Goal: Transaction & Acquisition: Download file/media

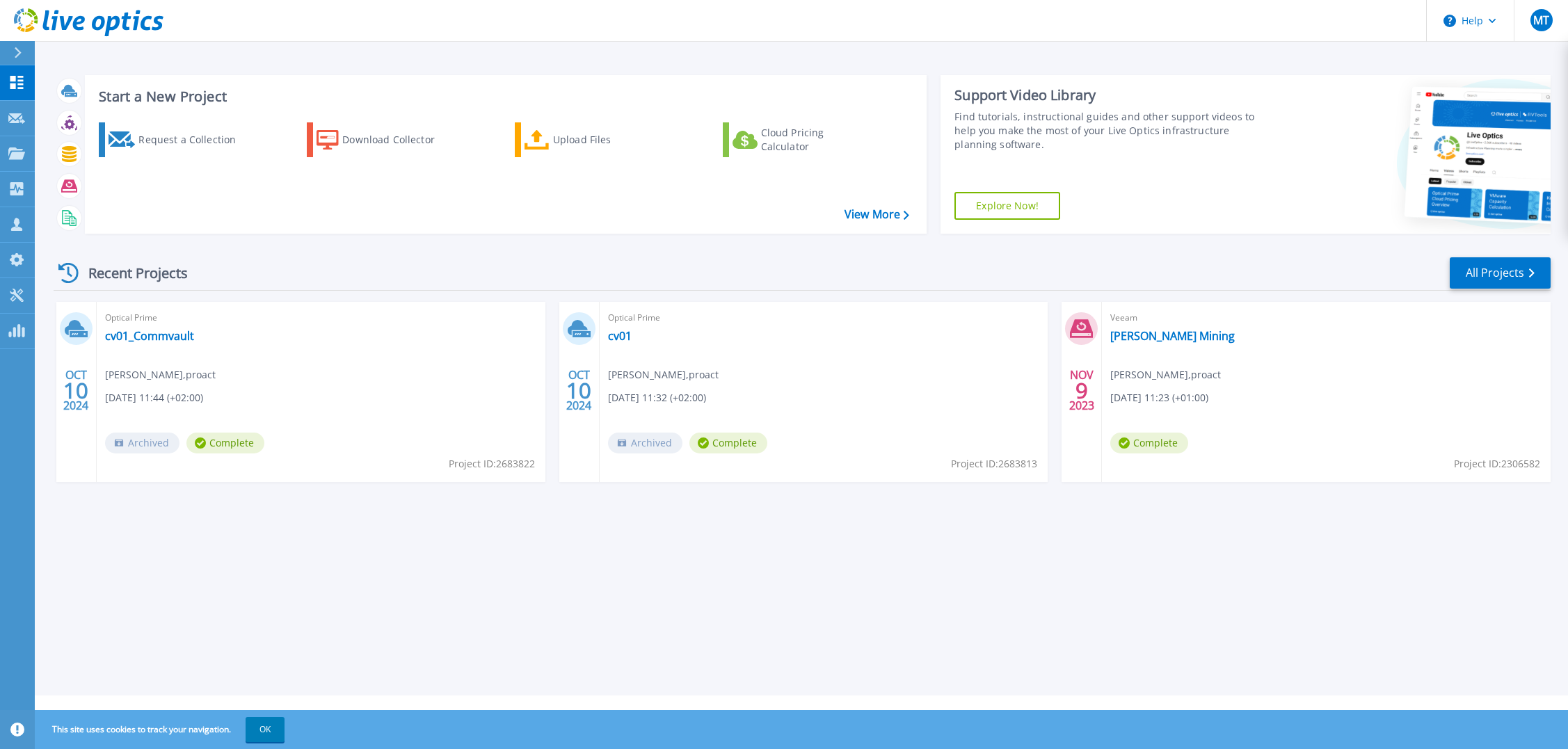
click at [313, 272] on div "Recent Projects All Projects" at bounding box center [802, 273] width 1498 height 35
click at [19, 154] on icon at bounding box center [17, 153] width 17 height 11
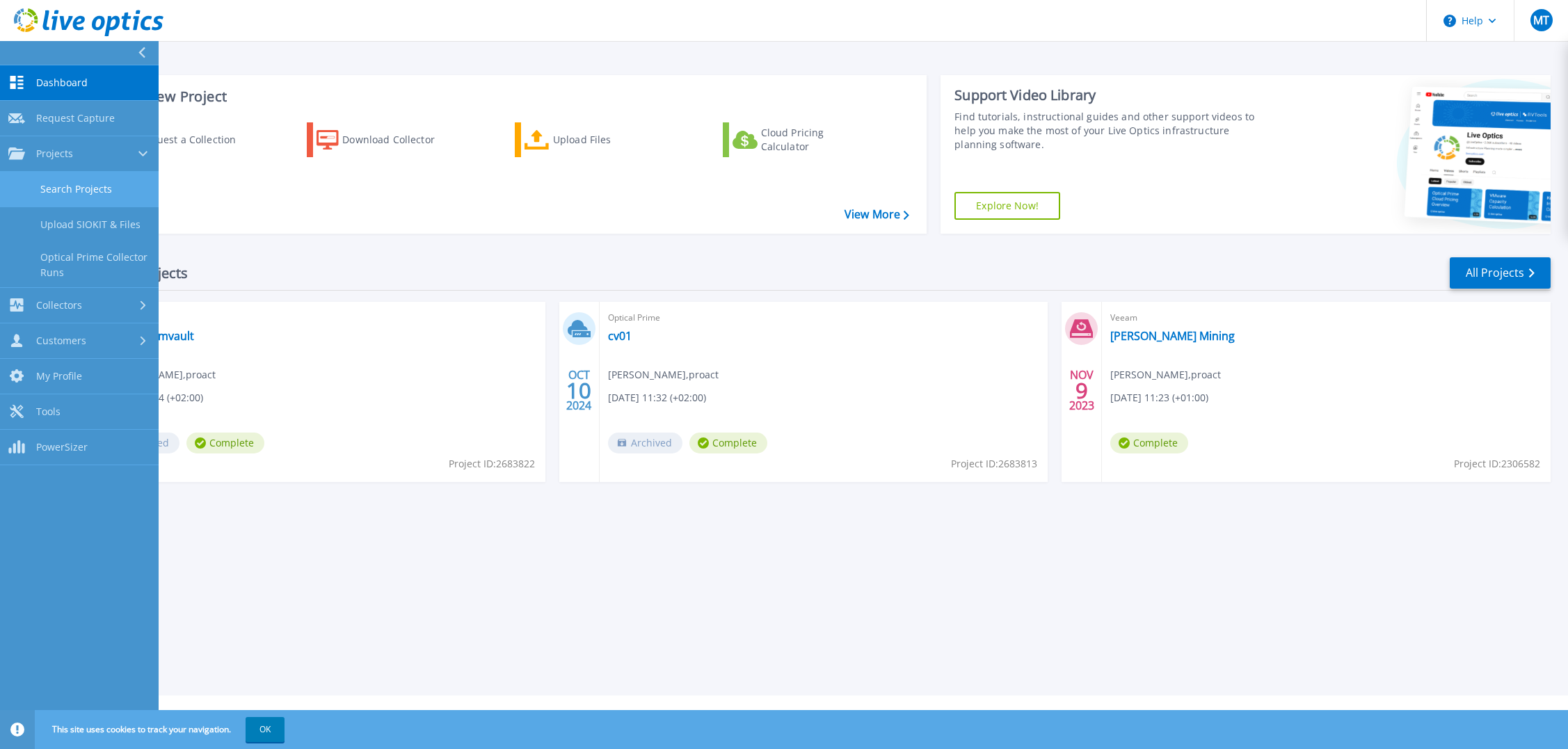
click at [70, 187] on link "Search Projects" at bounding box center [79, 189] width 159 height 35
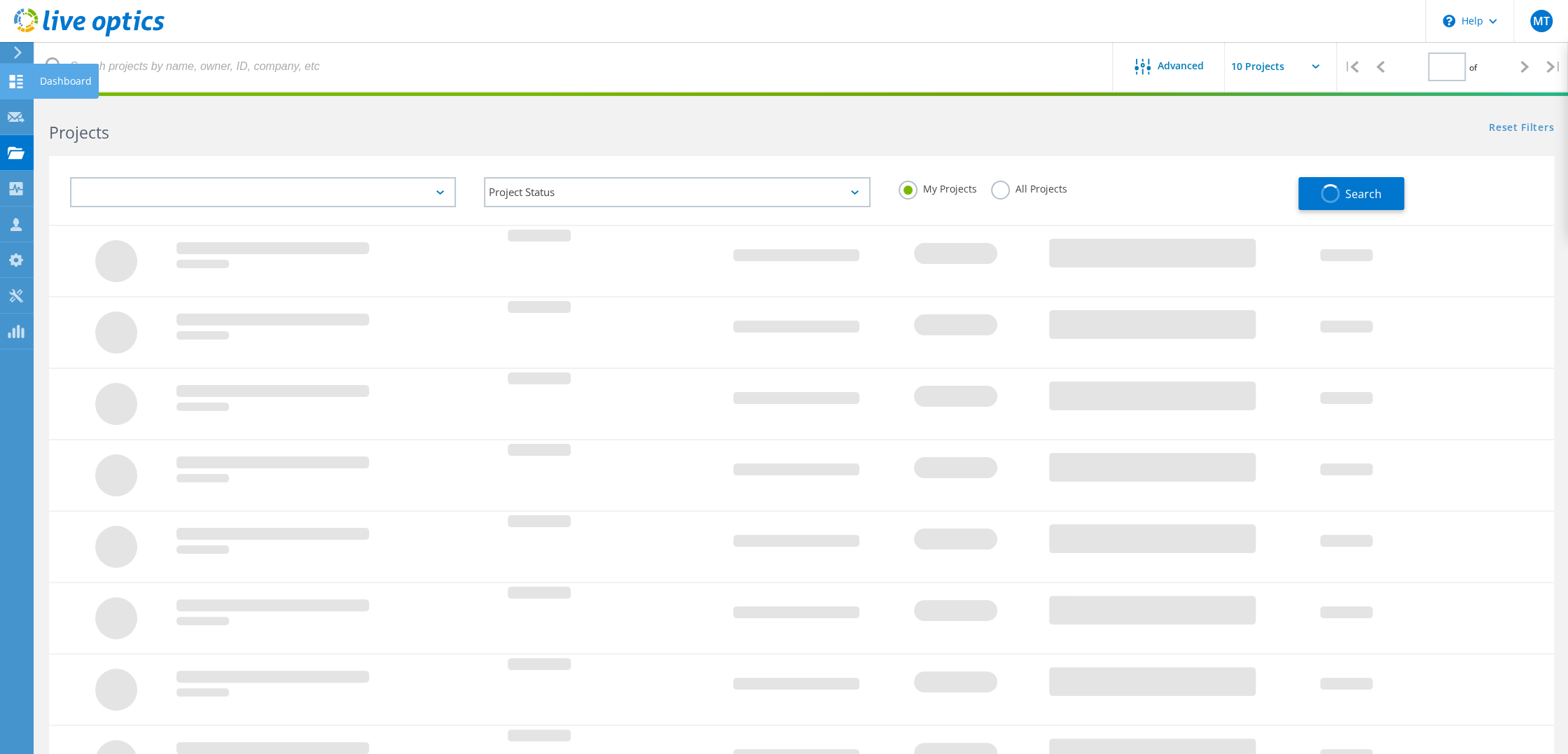
type input "1"
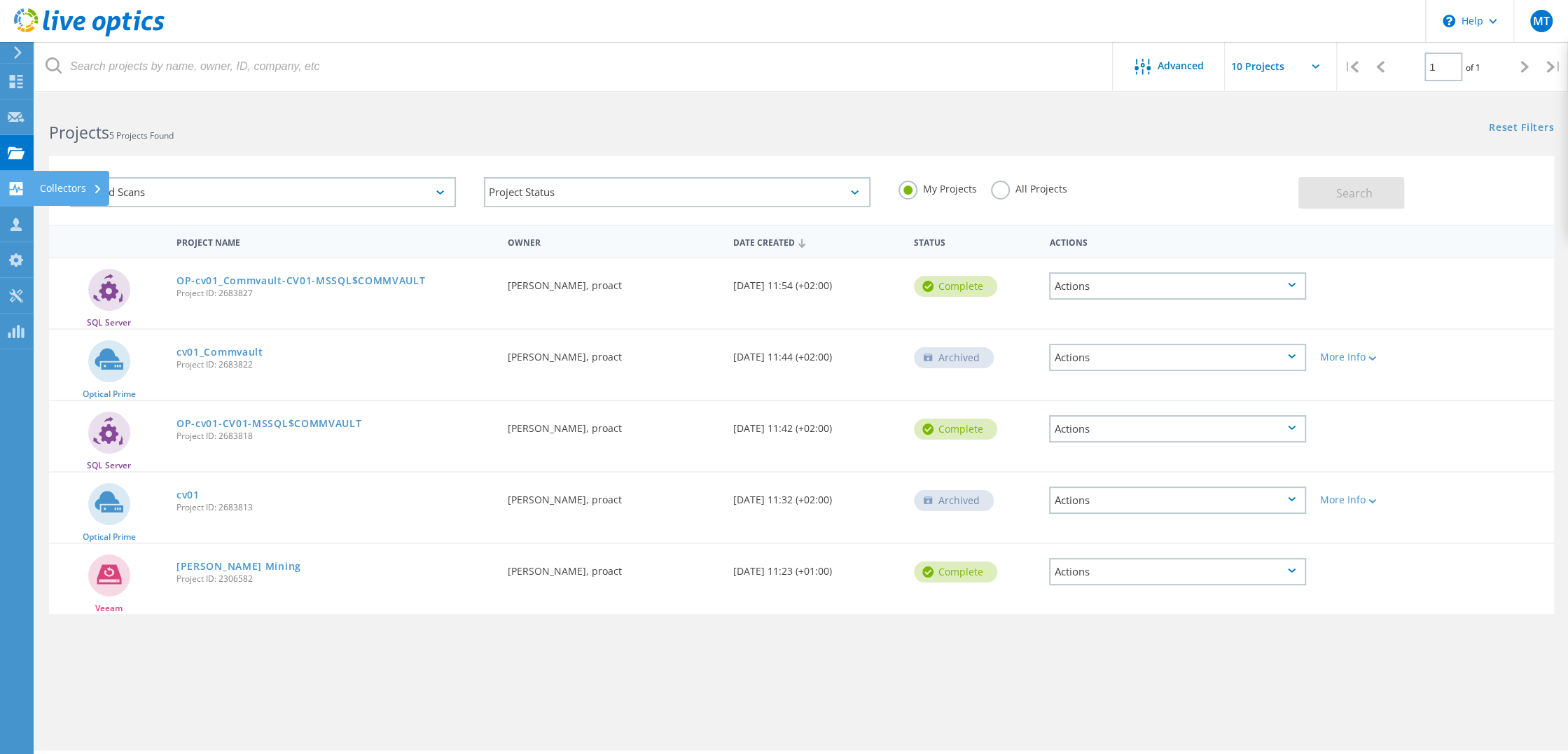
click at [23, 190] on icon at bounding box center [16, 188] width 17 height 13
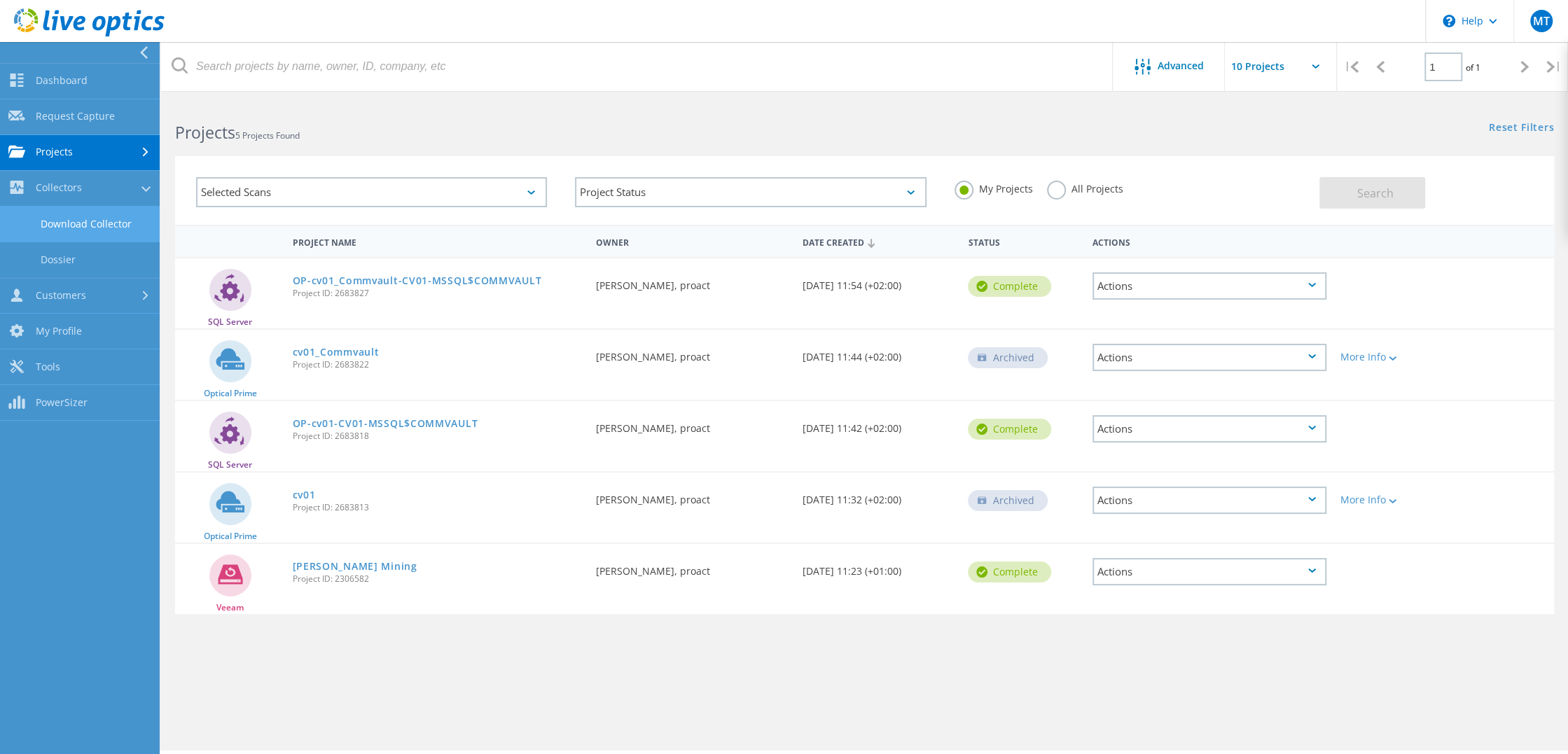
click at [58, 214] on link "Download Collector" at bounding box center [79, 224] width 160 height 35
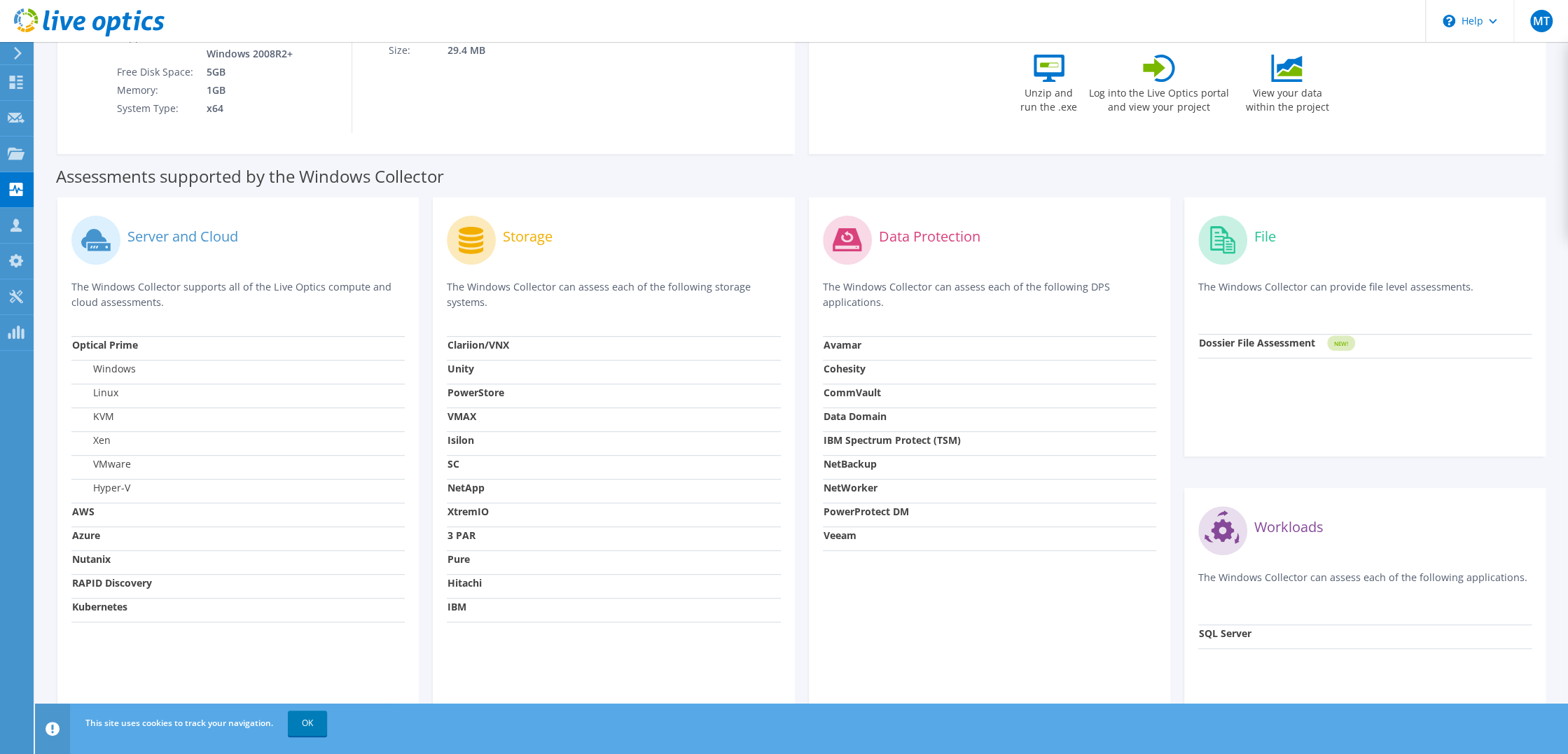
scroll to position [280, 0]
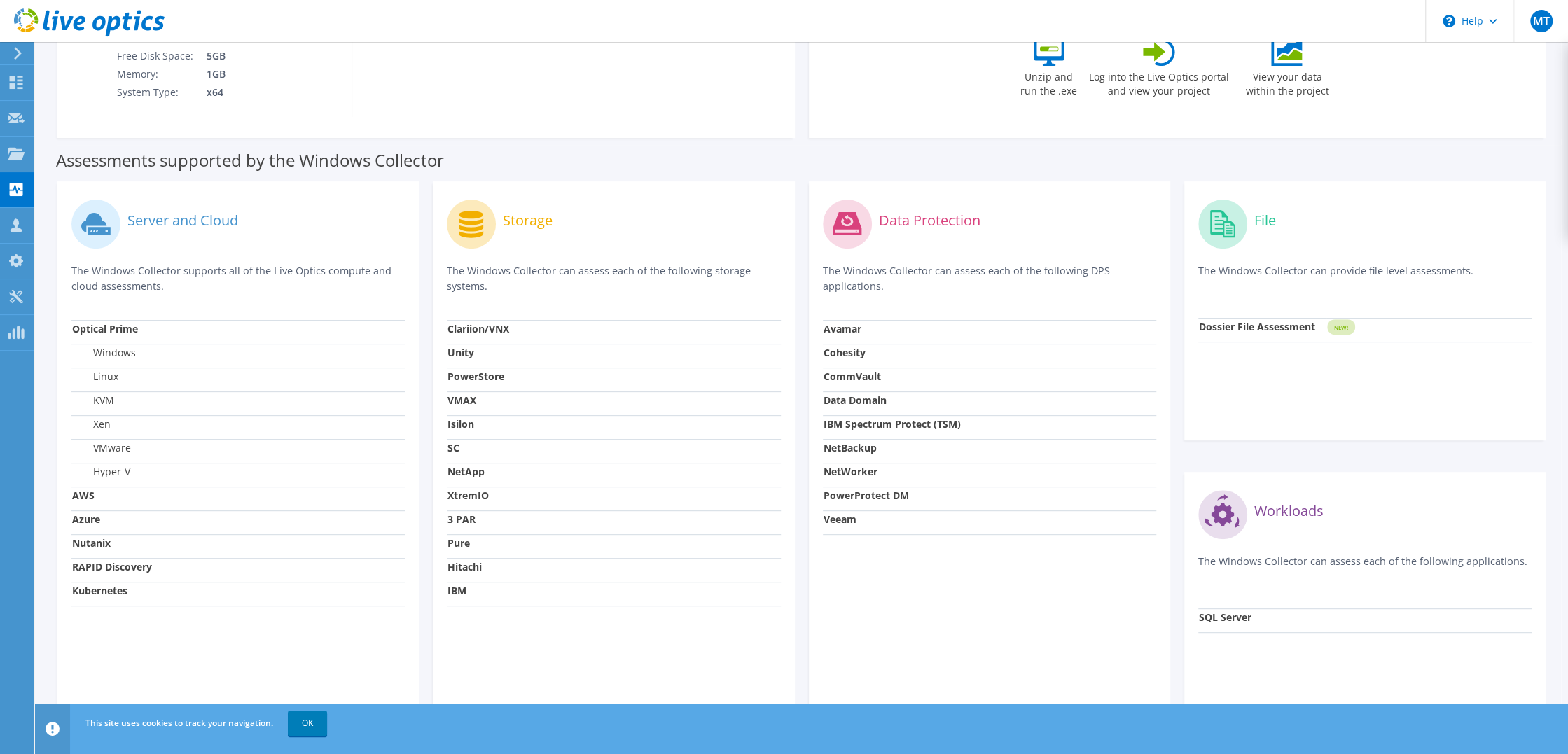
click at [518, 226] on label "Storage" at bounding box center [528, 220] width 50 height 14
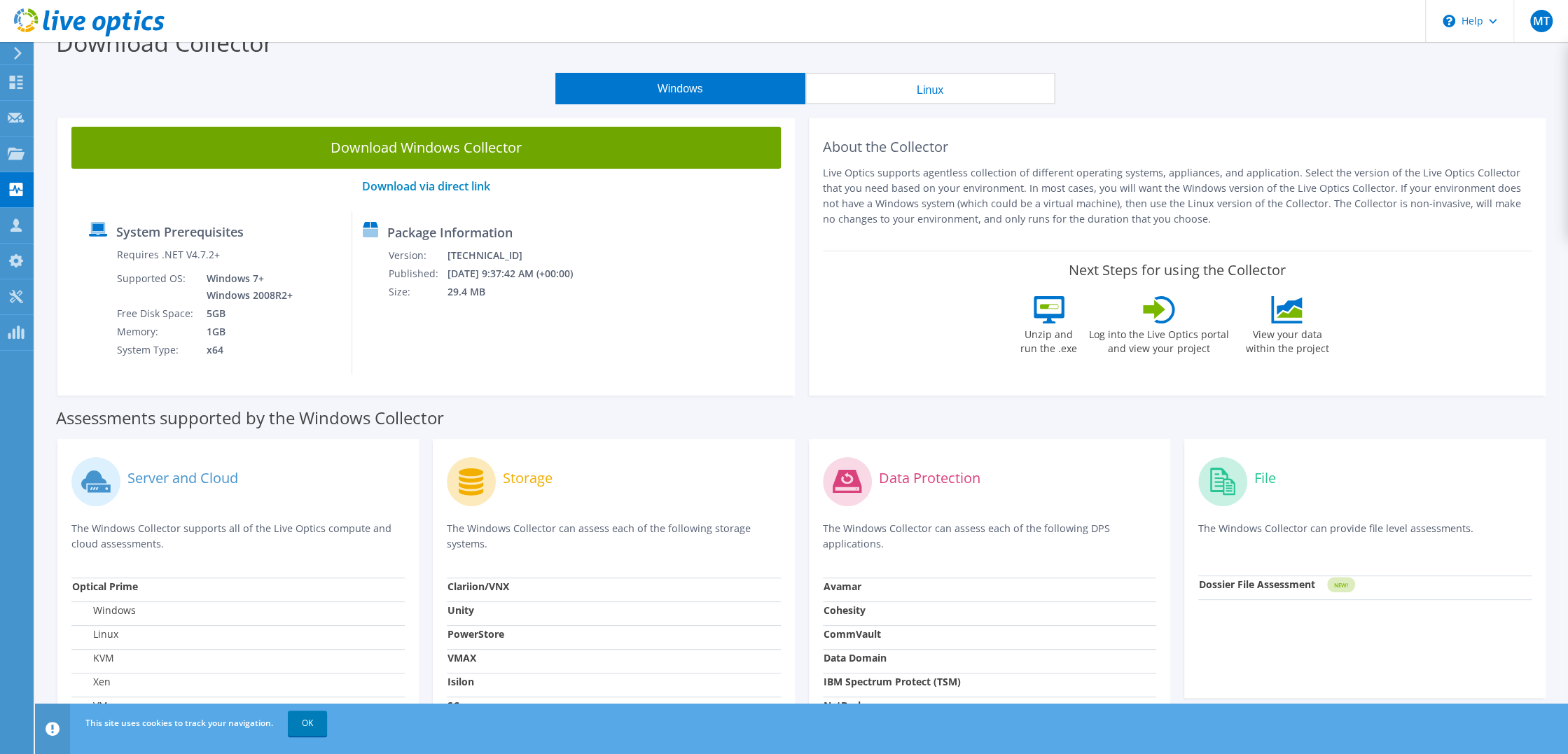
scroll to position [0, 0]
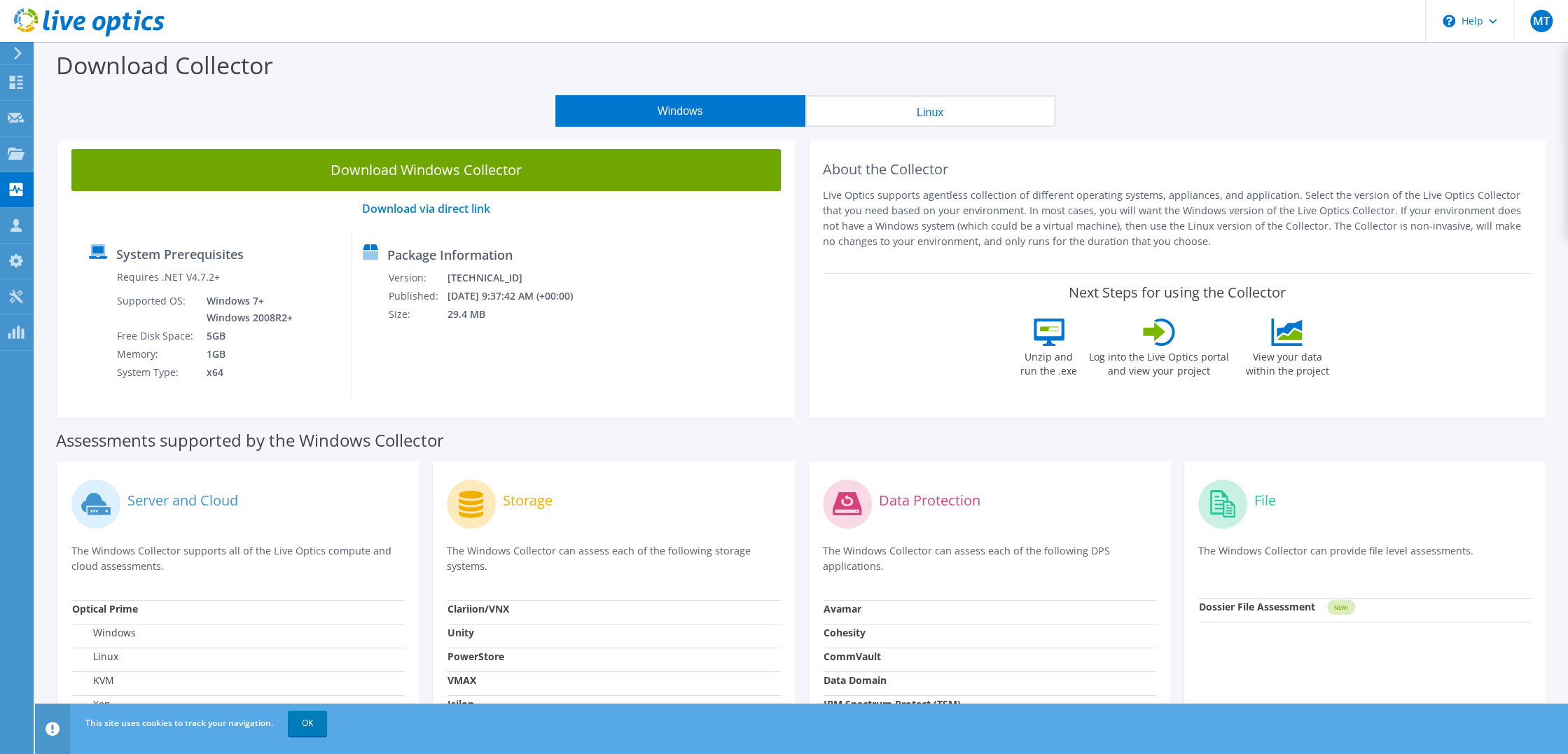
click at [627, 113] on button "Windows" at bounding box center [681, 111] width 250 height 32
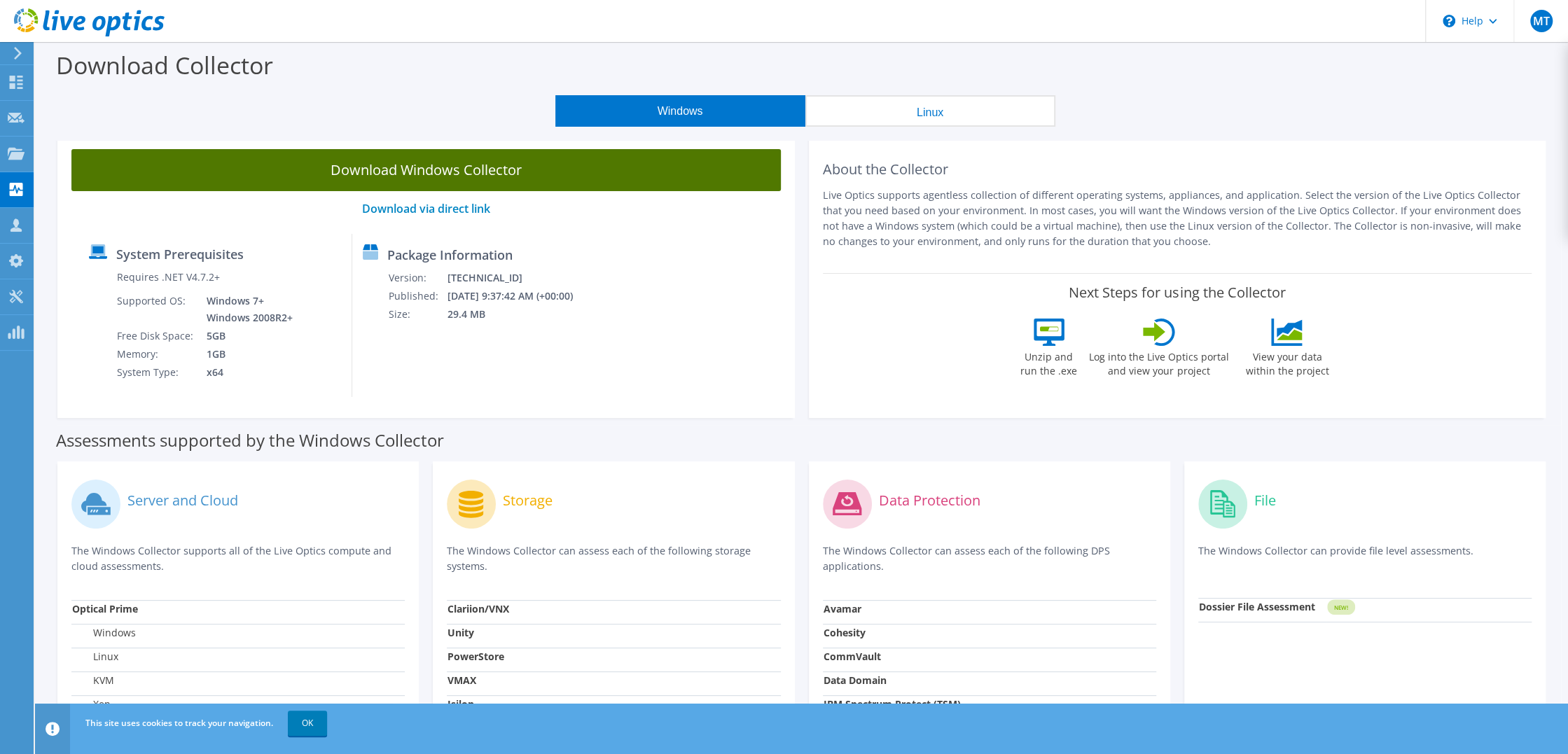
click at [586, 172] on link "Download Windows Collector" at bounding box center [426, 170] width 709 height 42
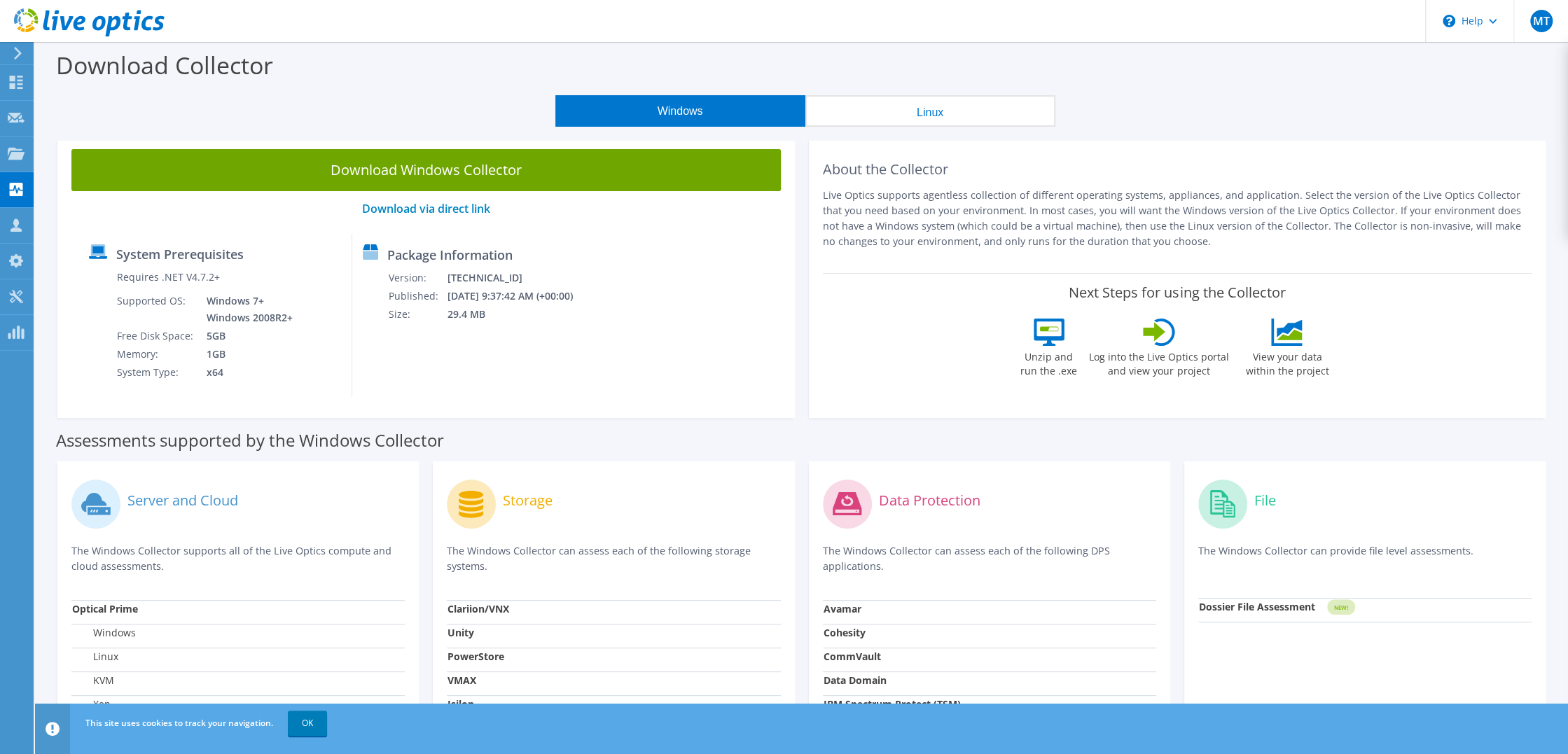
click at [1274, 208] on p "Live Optics supports agentless collection of different operating systems, appli…" at bounding box center [1178, 218] width 709 height 61
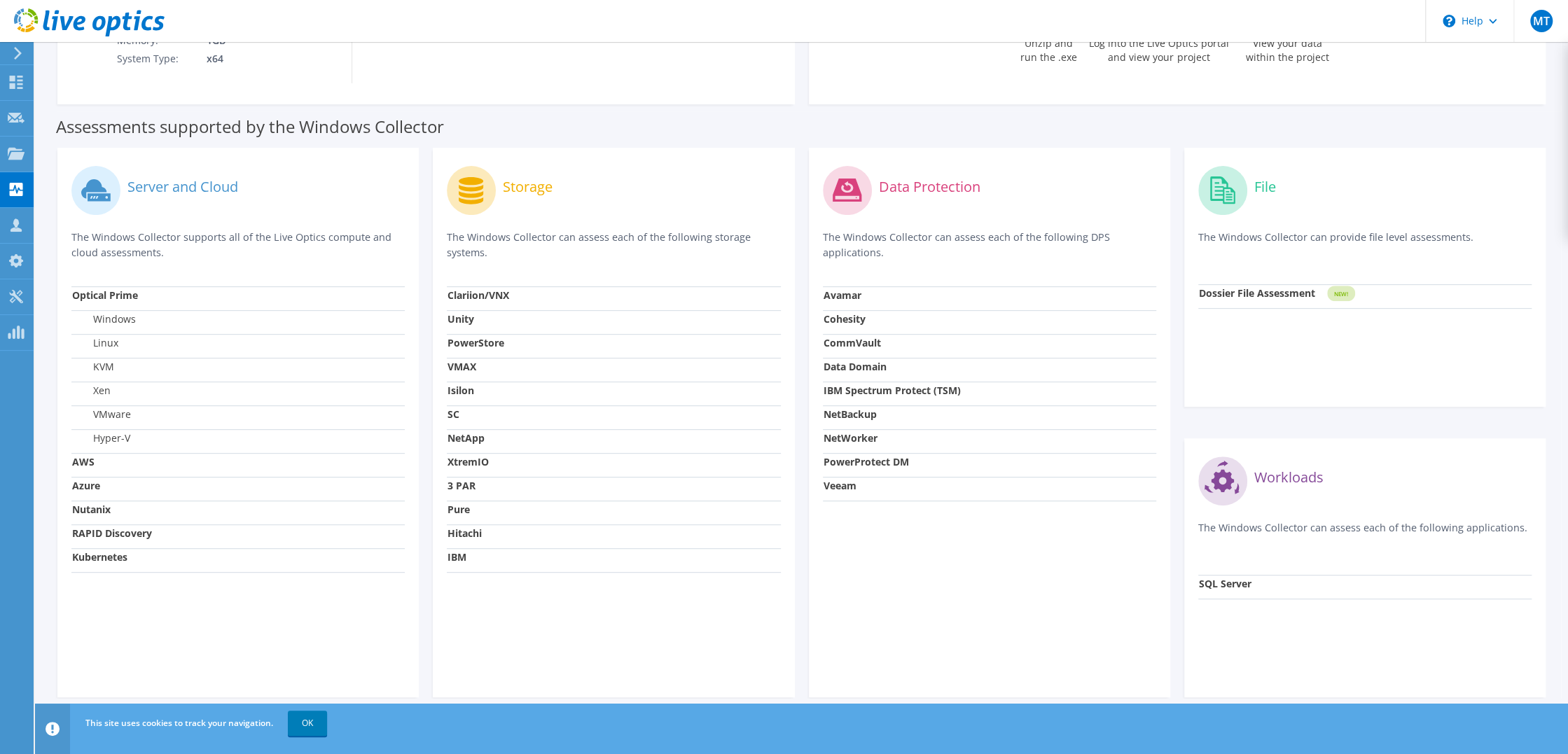
scroll to position [328, 0]
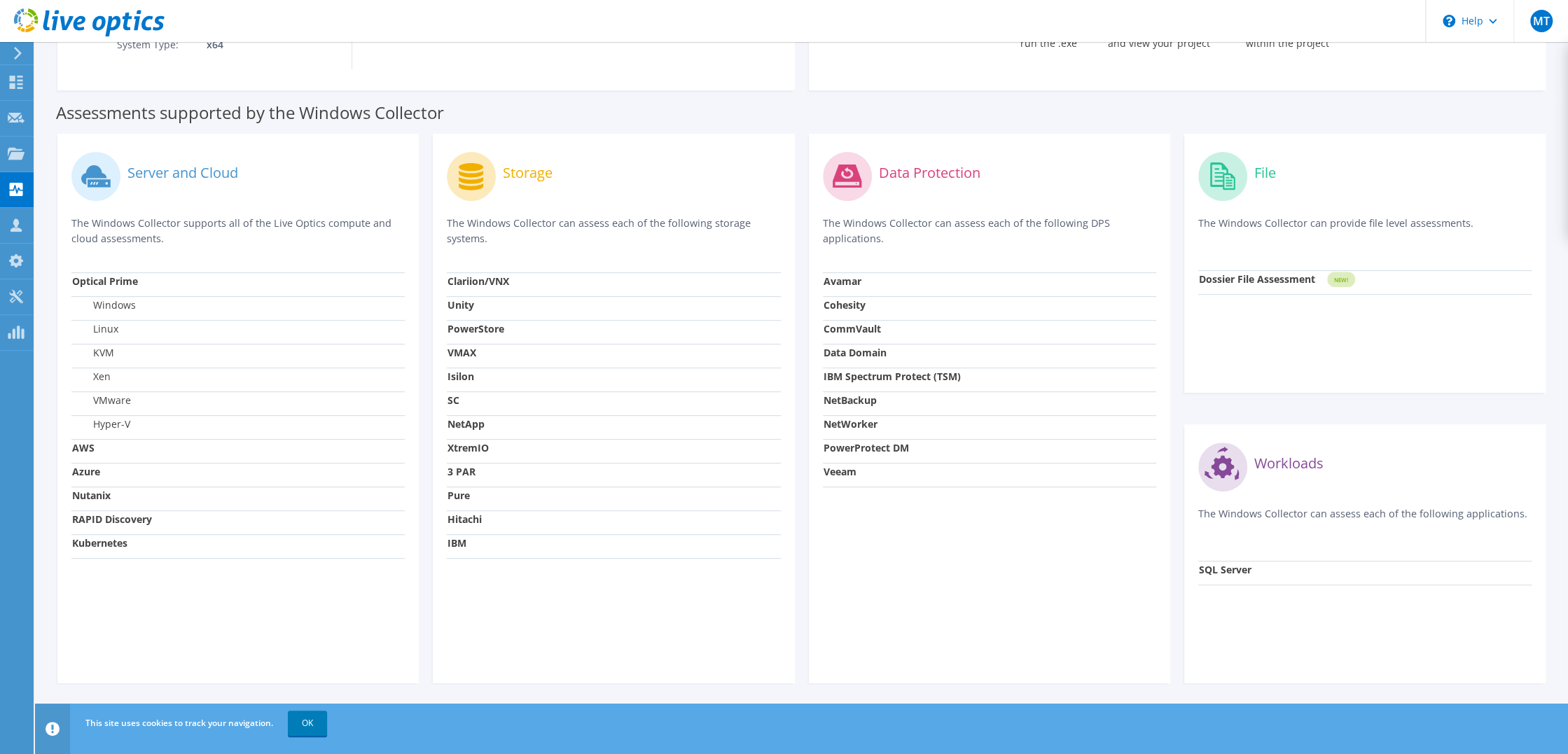
click at [456, 341] on td "PowerStore" at bounding box center [613, 332] width 334 height 24
drag, startPoint x: 455, startPoint y: 367, endPoint x: 457, endPoint y: 376, distance: 9.2
click at [455, 370] on tbody "Clariion/VNX Unity PowerStore VMAX Isilon SC NetApp XtremIO 3 PAR Pure Hitachi …" at bounding box center [613, 415] width 334 height 286
drag, startPoint x: 457, startPoint y: 376, endPoint x: 465, endPoint y: 443, distance: 67.5
click at [465, 439] on tbody "Clariion/VNX Unity PowerStore VMAX Isilon SC NetApp XtremIO 3 PAR Pure Hitachi …" at bounding box center [613, 415] width 334 height 286
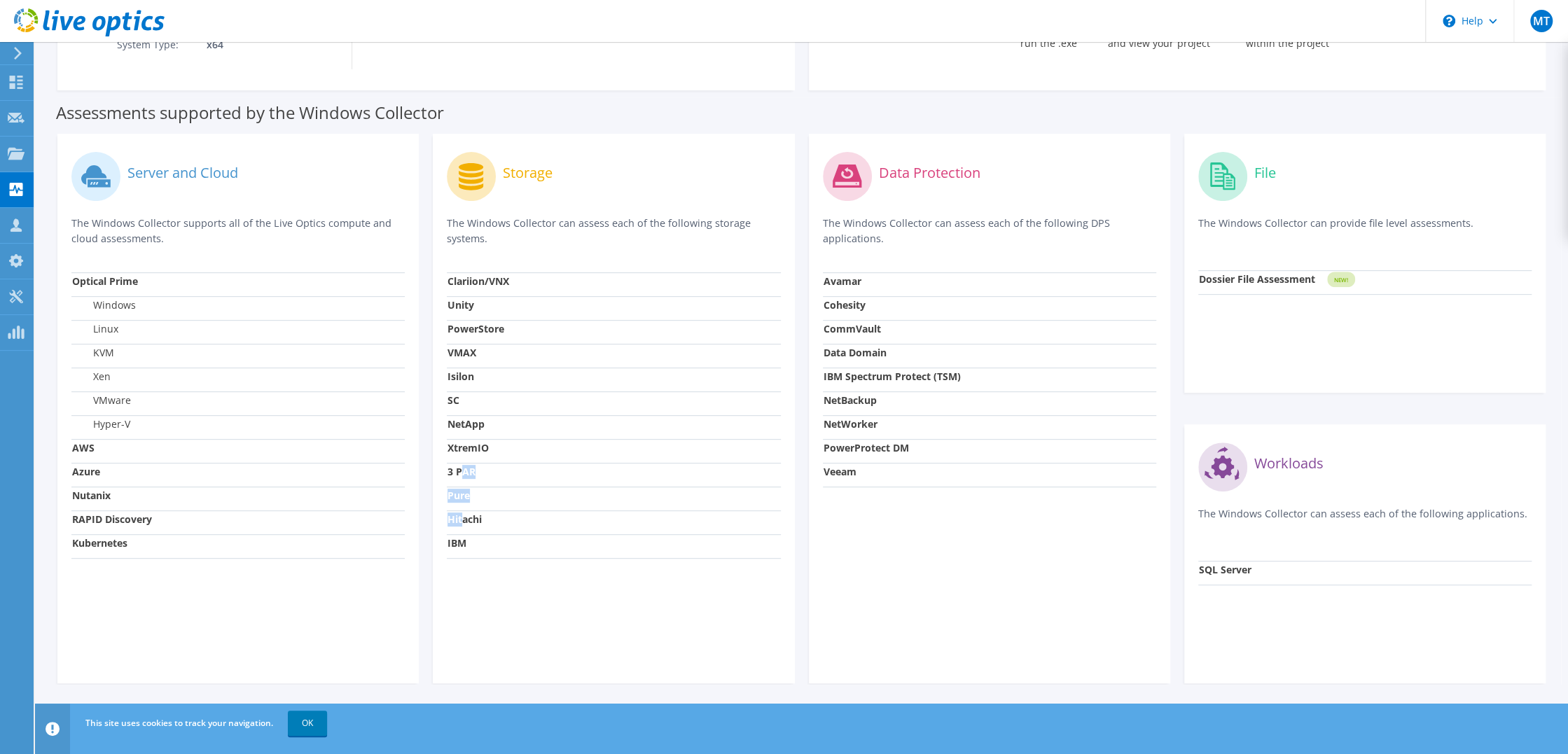
drag, startPoint x: 465, startPoint y: 443, endPoint x: 464, endPoint y: 522, distance: 79.0
click at [464, 521] on tbody "Clariion/VNX Unity PowerStore VMAX Isilon SC NetApp XtremIO 3 PAR Pure Hitachi …" at bounding box center [613, 415] width 334 height 286
drag, startPoint x: 464, startPoint y: 522, endPoint x: 464, endPoint y: 543, distance: 21.0
click at [464, 543] on strong "IBM" at bounding box center [457, 543] width 19 height 13
click at [489, 375] on td "Isilon" at bounding box center [613, 379] width 334 height 24
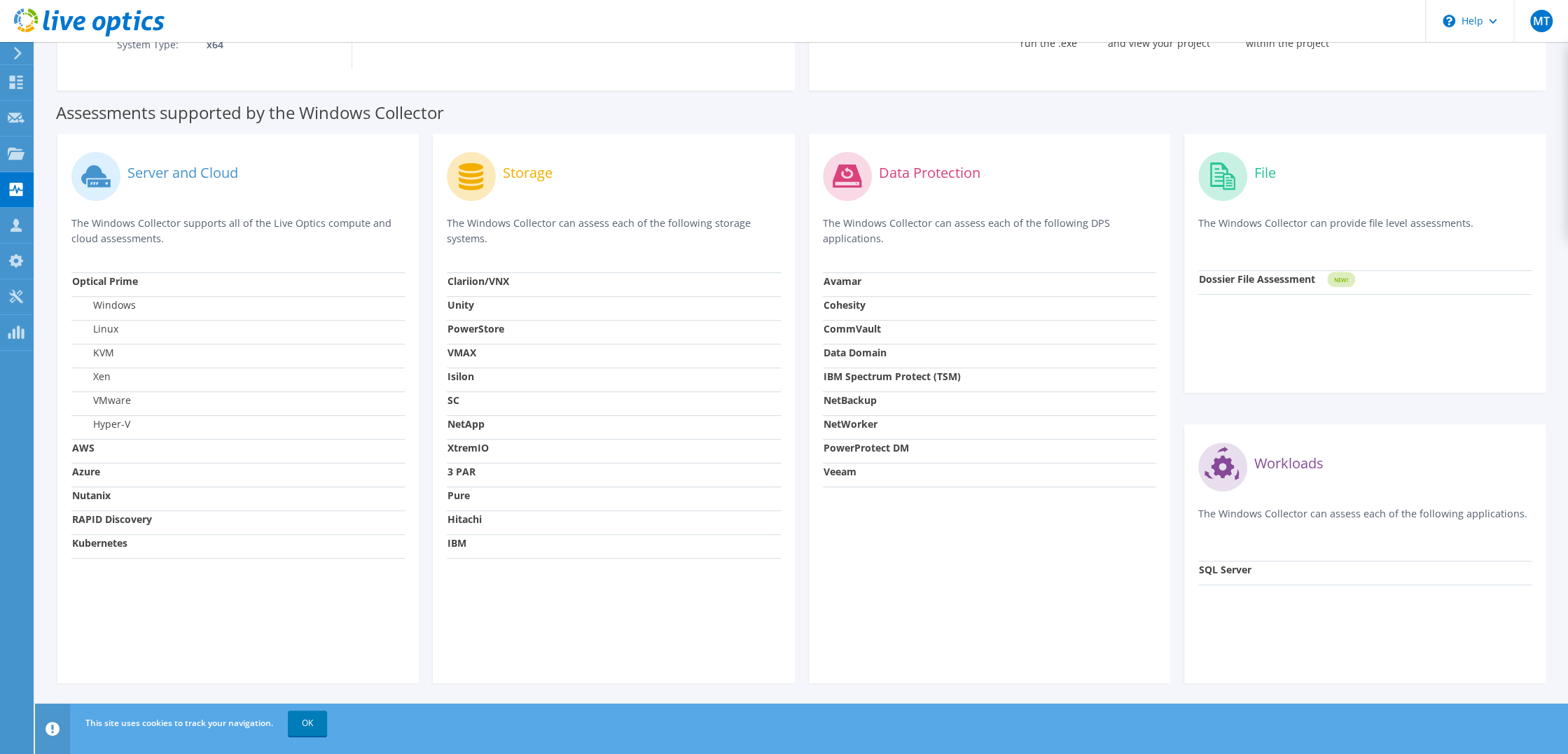
click at [472, 299] on strong "Unity" at bounding box center [461, 305] width 27 height 13
